Goal: Check status: Check status

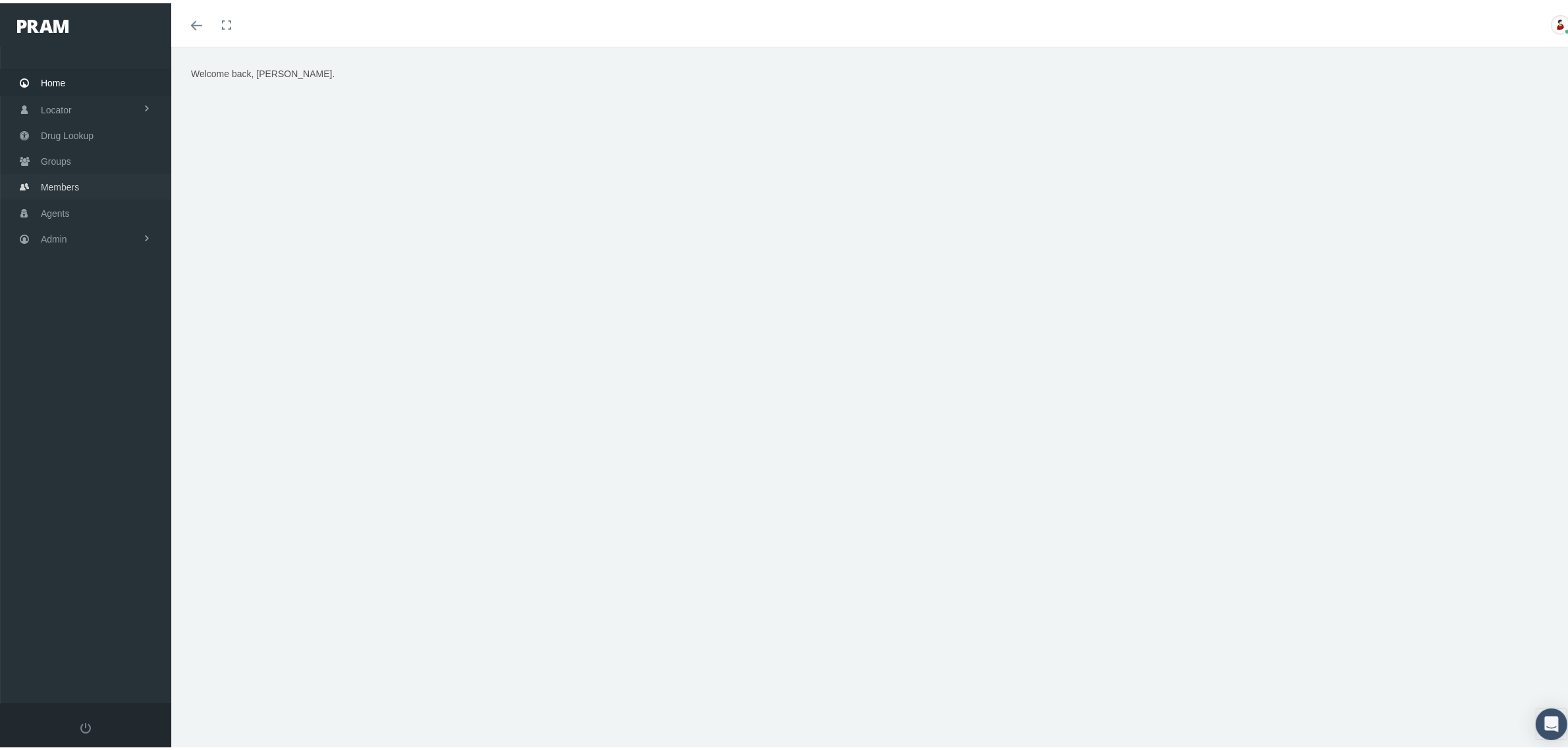
click at [77, 180] on span "Members" at bounding box center [60, 184] width 38 height 25
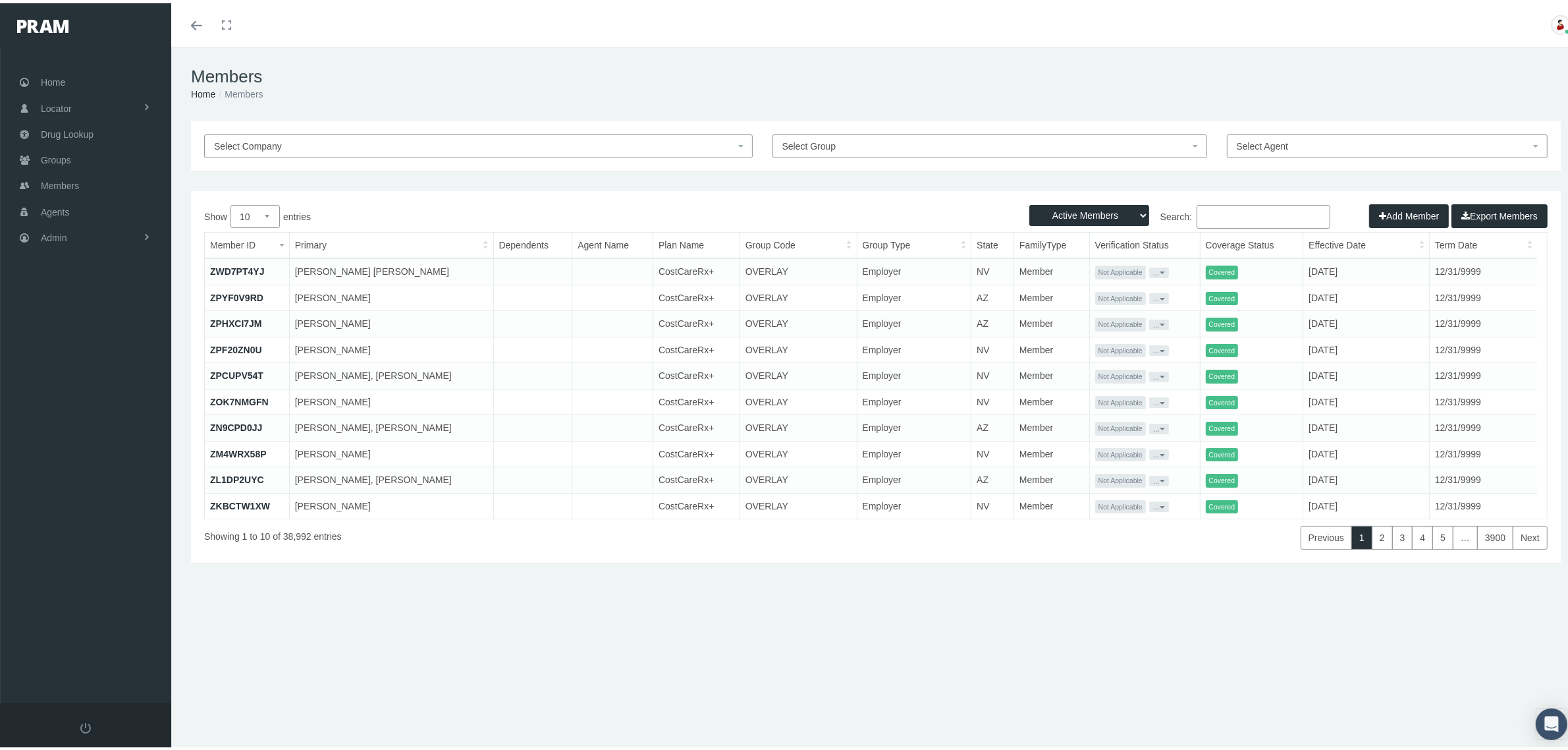
click at [1223, 212] on input "Search:" at bounding box center [1263, 213] width 134 height 24
click at [1266, 219] on input "Search:" at bounding box center [1263, 213] width 134 height 24
paste input "M73876893"
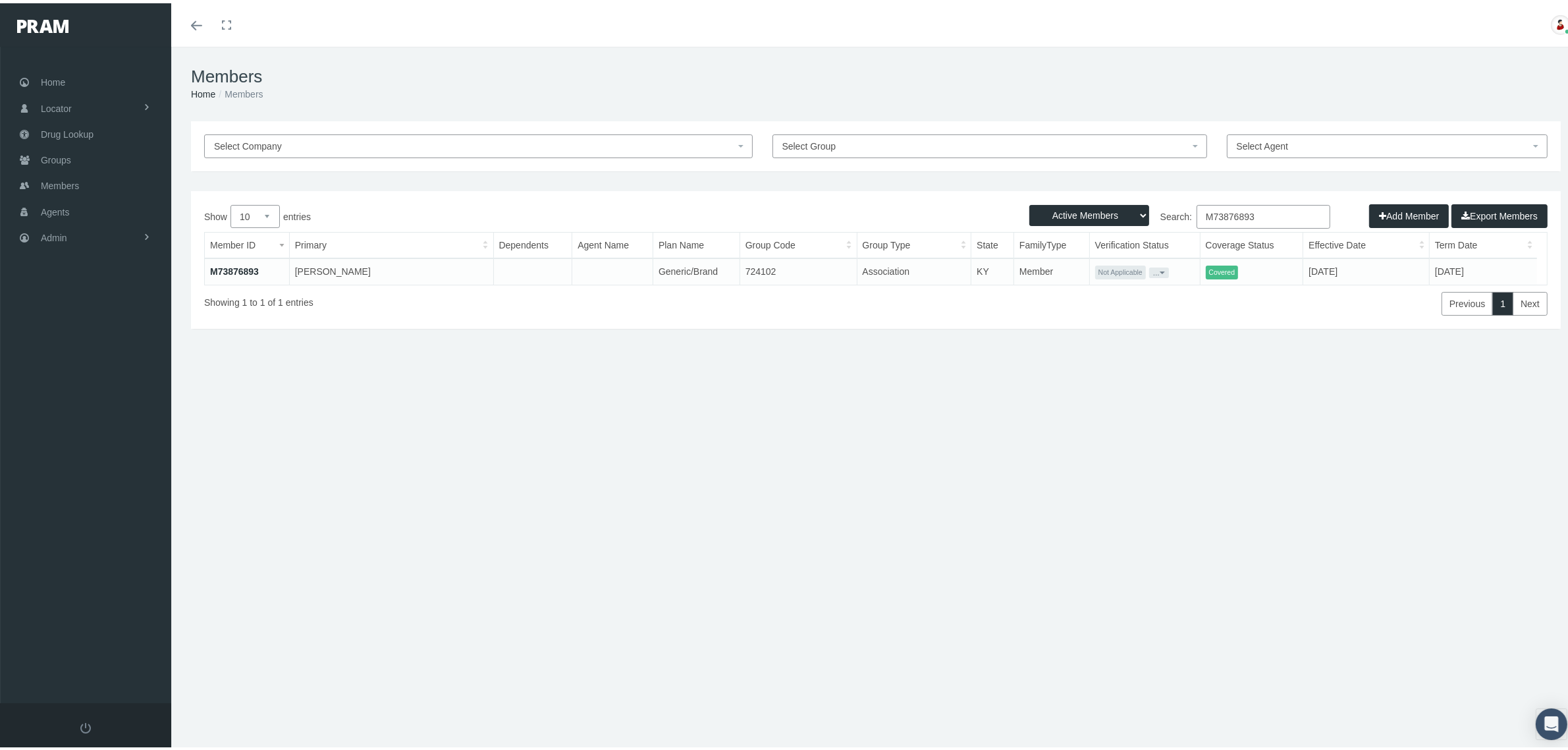
type input "M73876893"
click at [234, 268] on link "M73876893" at bounding box center [234, 268] width 48 height 11
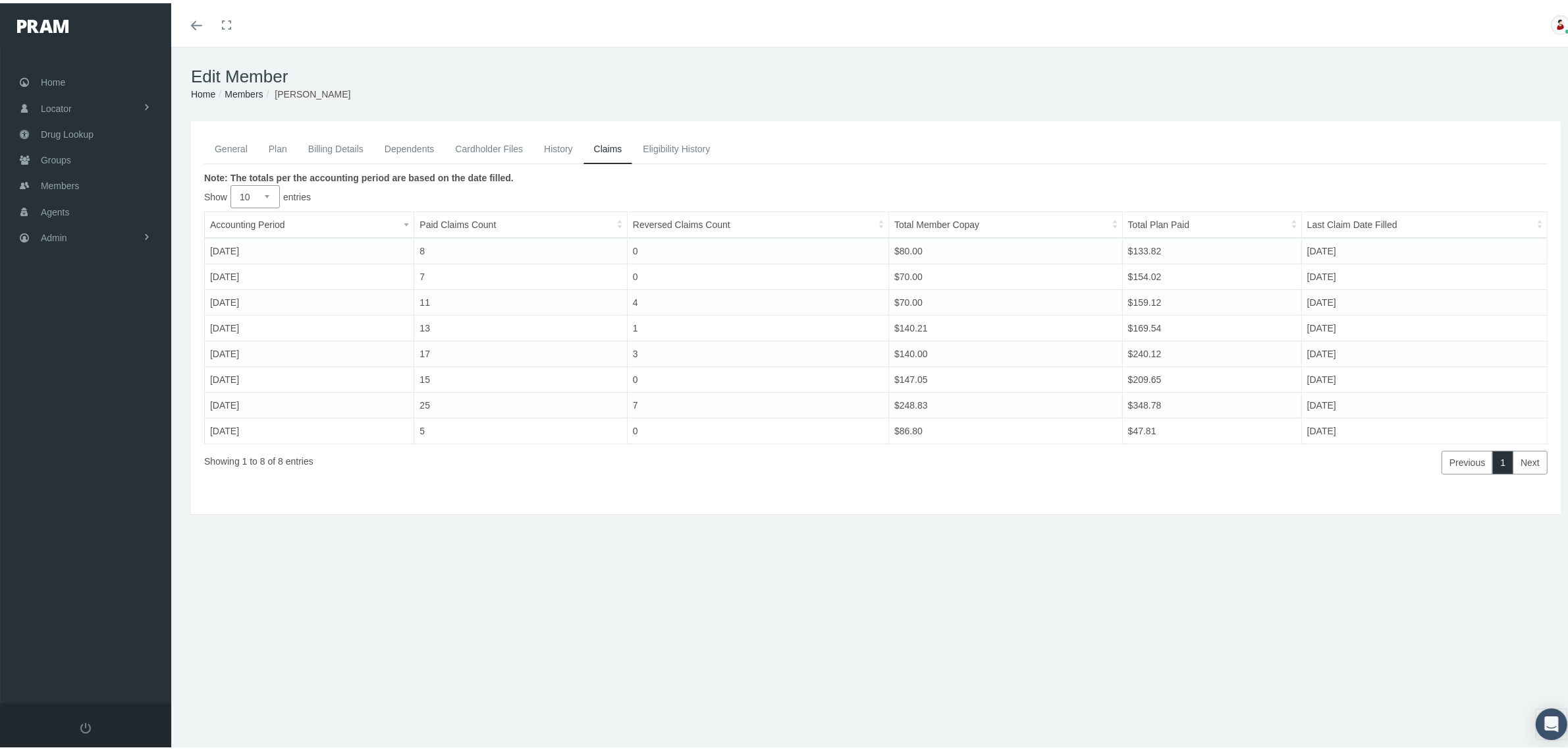
click at [398, 145] on link "Dependents" at bounding box center [409, 145] width 71 height 29
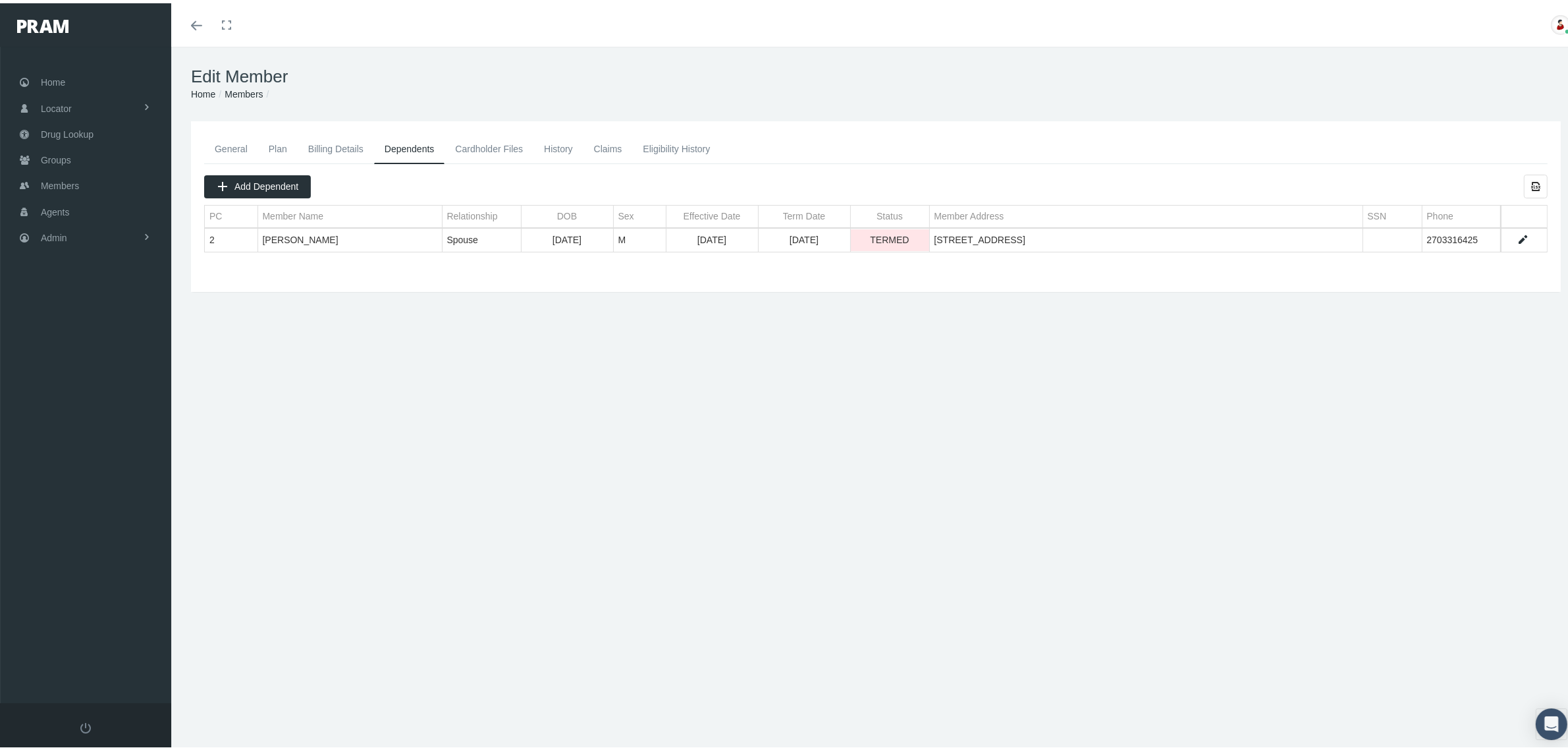
click at [232, 140] on link "General" at bounding box center [231, 145] width 54 height 29
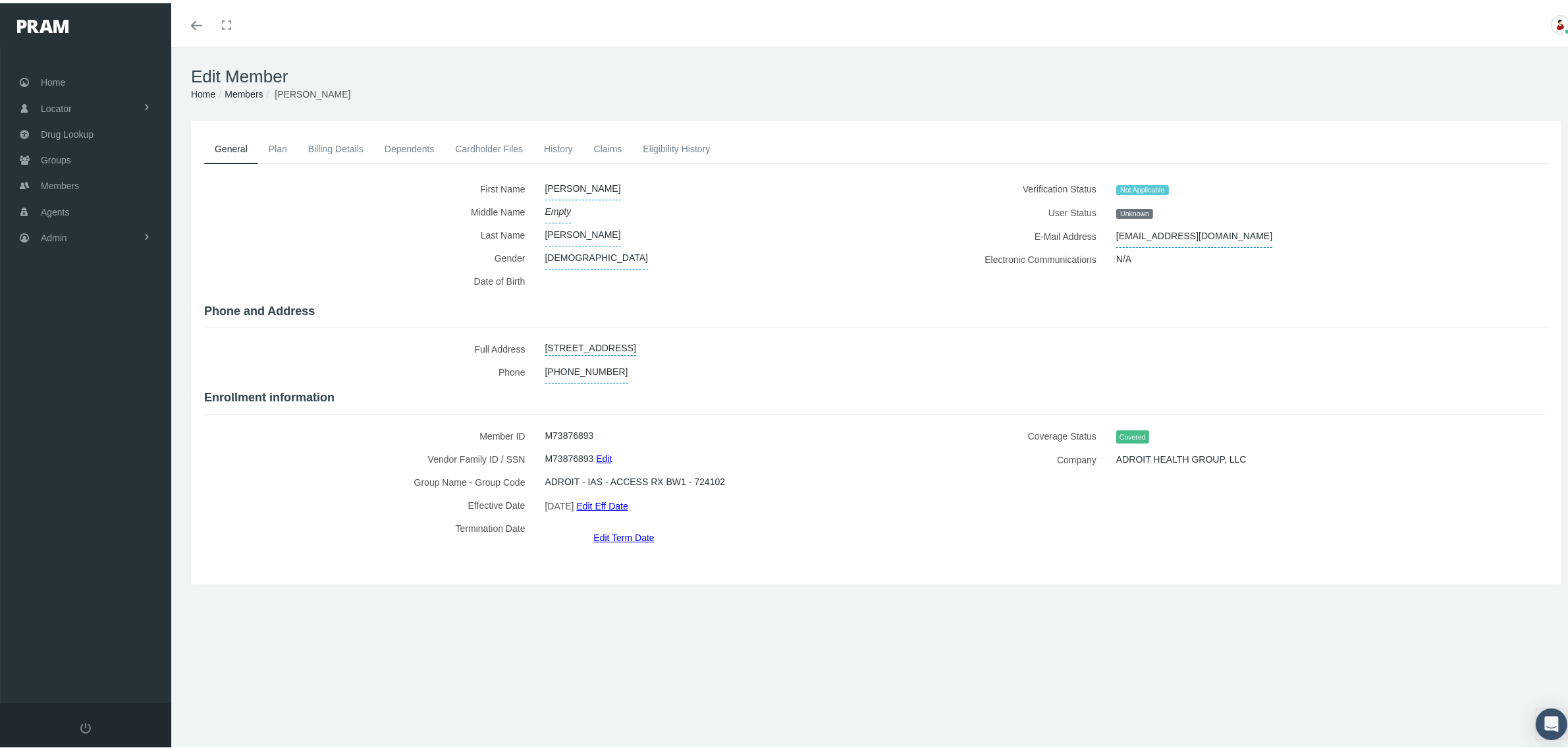
click at [653, 145] on link "Eligibility History" at bounding box center [676, 145] width 88 height 29
